Goal: Navigation & Orientation: Find specific page/section

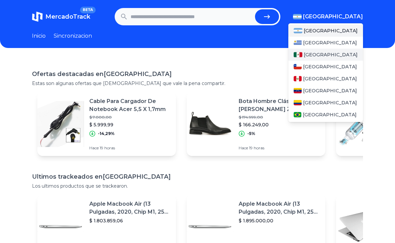
click at [313, 56] on span "[GEOGRAPHIC_DATA]" at bounding box center [331, 54] width 54 height 7
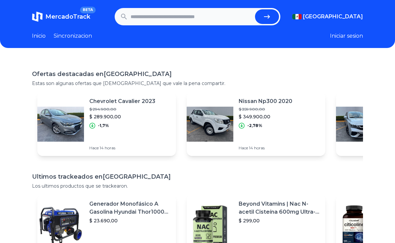
click at [183, 9] on input "text" at bounding box center [192, 16] width 122 height 15
click at [183, 14] on input "text" at bounding box center [192, 16] width 122 height 15
paste input "**********"
type input "**********"
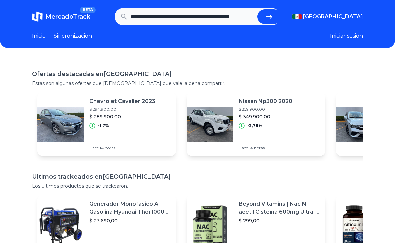
click at [257, 9] on button "submit" at bounding box center [269, 16] width 24 height 15
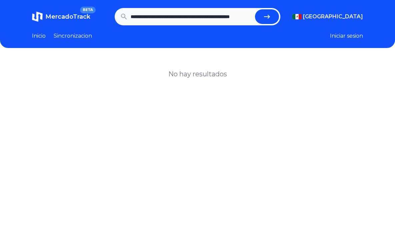
click at [82, 38] on link "Sincronizacion" at bounding box center [73, 36] width 38 height 8
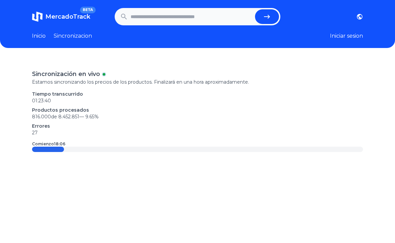
click at [41, 33] on link "Inicio" at bounding box center [39, 36] width 14 height 8
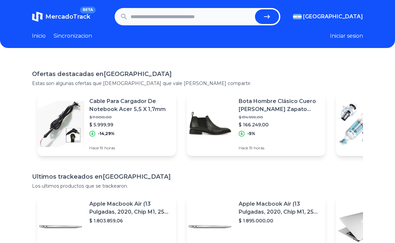
click at [74, 36] on link "Sincronizacion" at bounding box center [73, 36] width 38 height 8
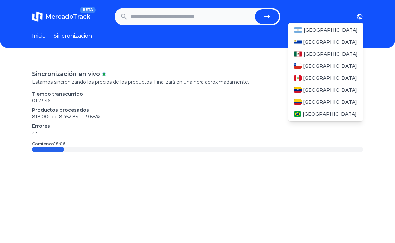
click at [363, 16] on icon "button" at bounding box center [359, 16] width 7 height 7
click at [324, 56] on span "[GEOGRAPHIC_DATA]" at bounding box center [331, 54] width 54 height 7
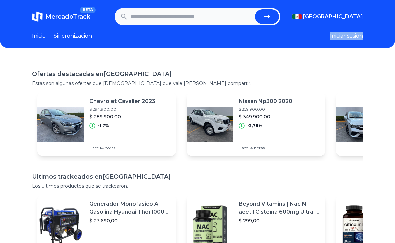
drag, startPoint x: 252, startPoint y: 43, endPoint x: 196, endPoint y: 43, distance: 55.3
click at [197, 43] on header "MercadoTrack BETA Mexico Argentina Uruguay Mexico Chile Peru Venezuela Colombia…" at bounding box center [197, 24] width 395 height 48
click at [83, 35] on link "Sincronizacion" at bounding box center [73, 36] width 38 height 8
